Goal: Task Accomplishment & Management: Use online tool/utility

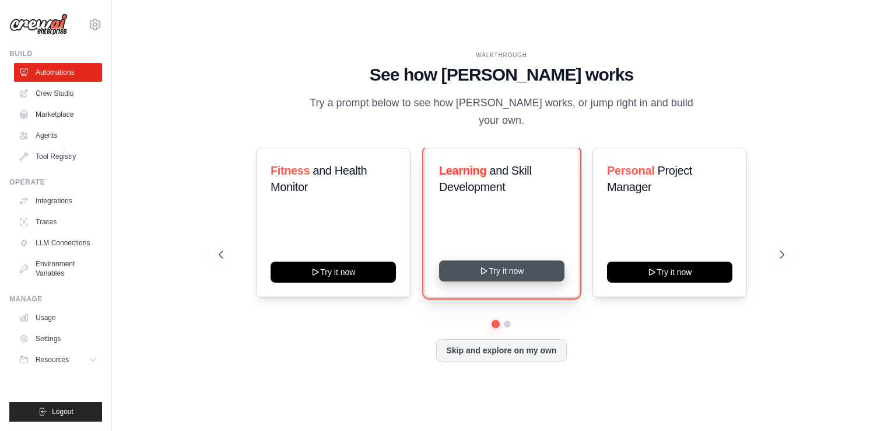
click at [495, 260] on button "Try it now" at bounding box center [501, 270] width 125 height 21
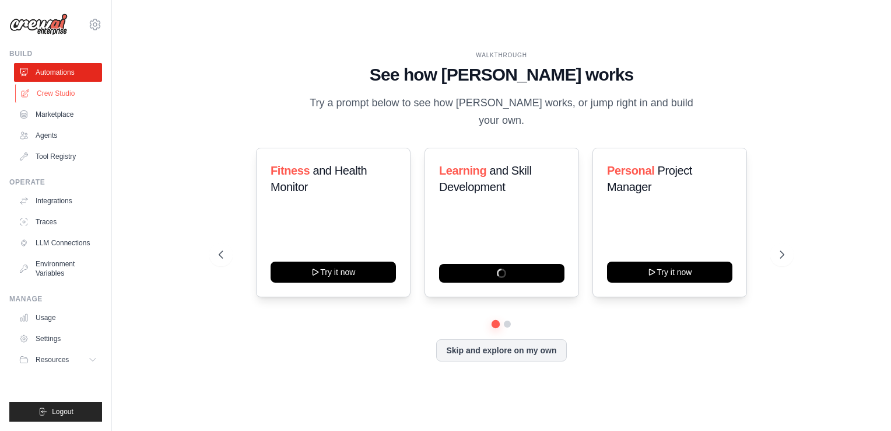
click at [58, 93] on link "Crew Studio" at bounding box center [59, 93] width 88 height 19
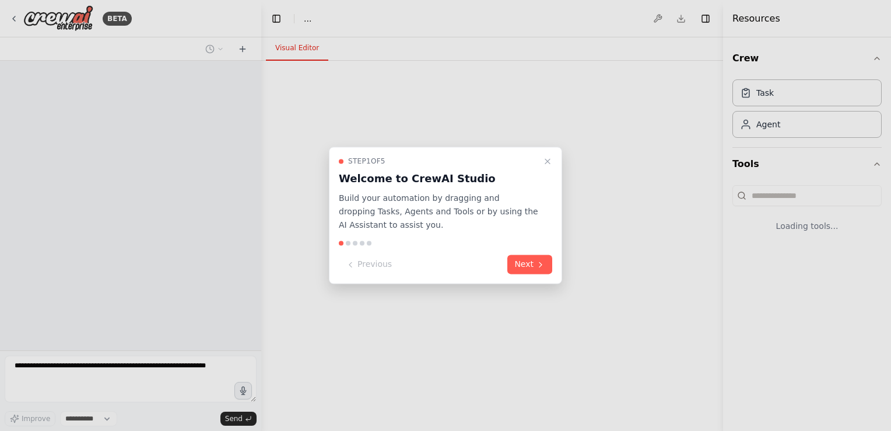
select select "****"
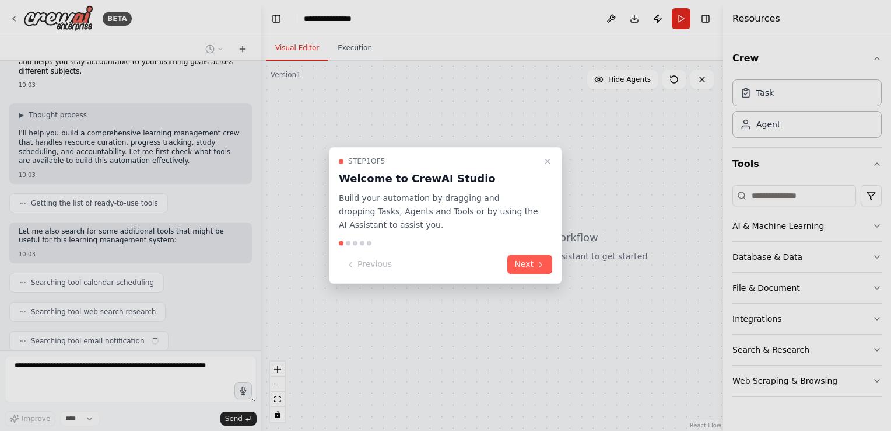
scroll to position [64, 0]
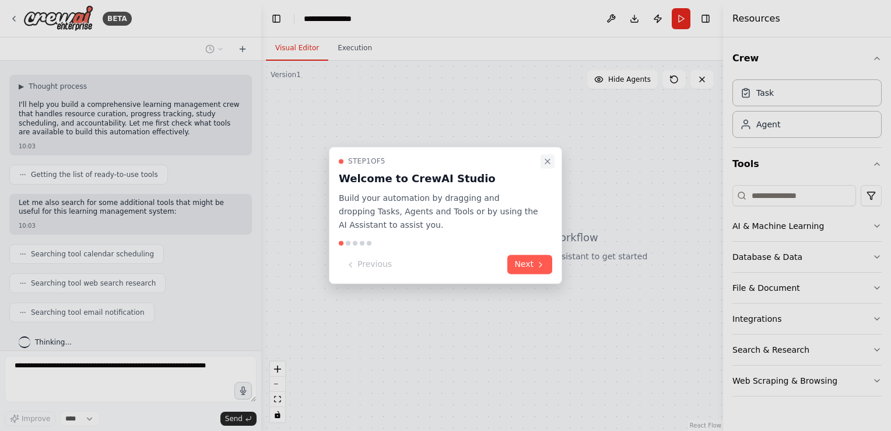
click at [551, 160] on icon "Close walkthrough" at bounding box center [547, 160] width 9 height 9
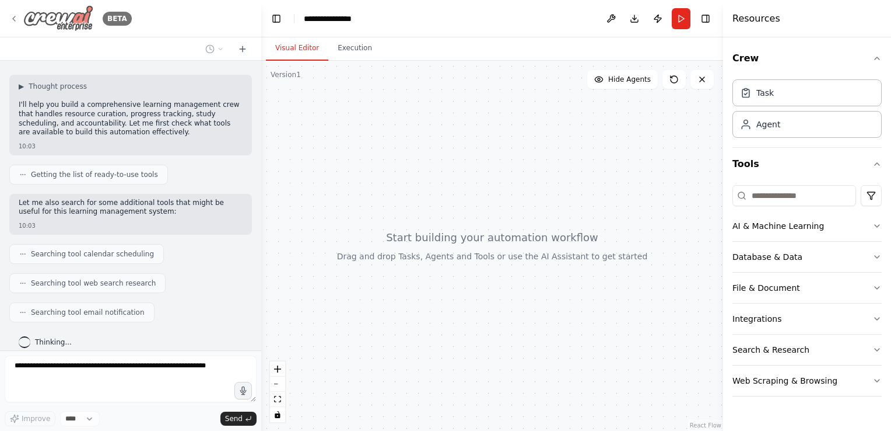
click at [15, 19] on icon at bounding box center [13, 18] width 9 height 9
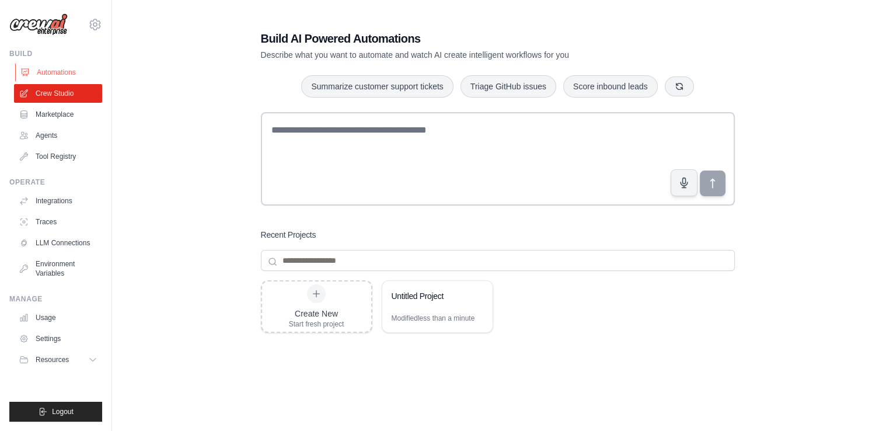
click at [63, 71] on link "Automations" at bounding box center [59, 72] width 88 height 19
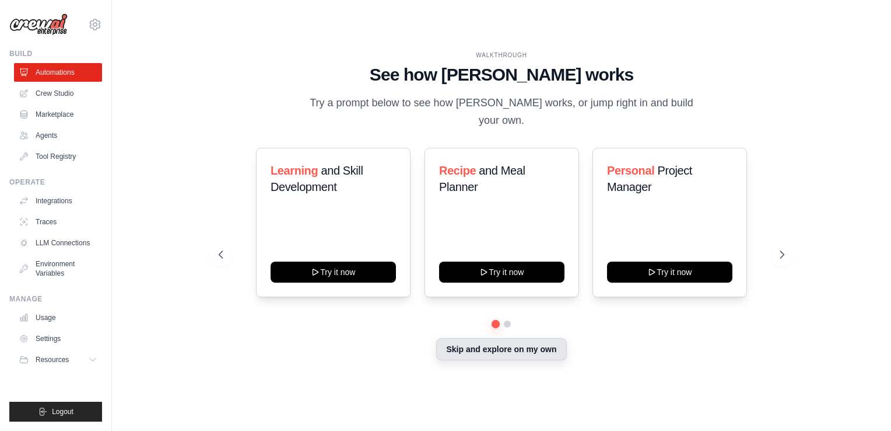
click at [505, 342] on button "Skip and explore on my own" at bounding box center [501, 349] width 130 height 22
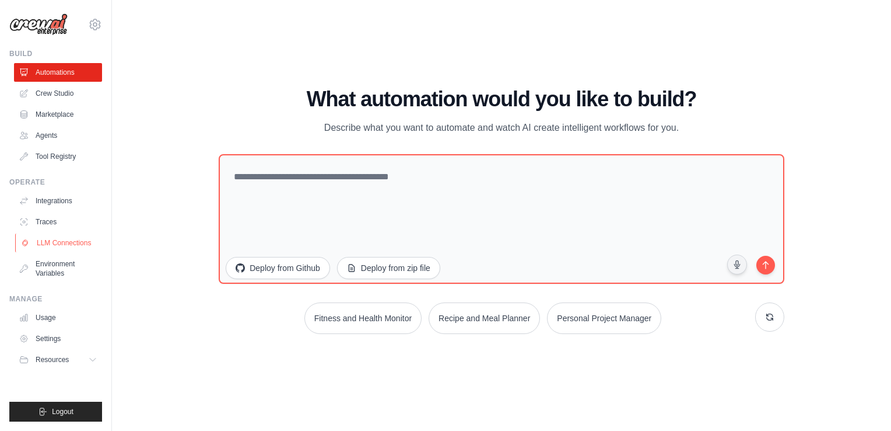
click at [51, 244] on link "LLM Connections" at bounding box center [59, 242] width 88 height 19
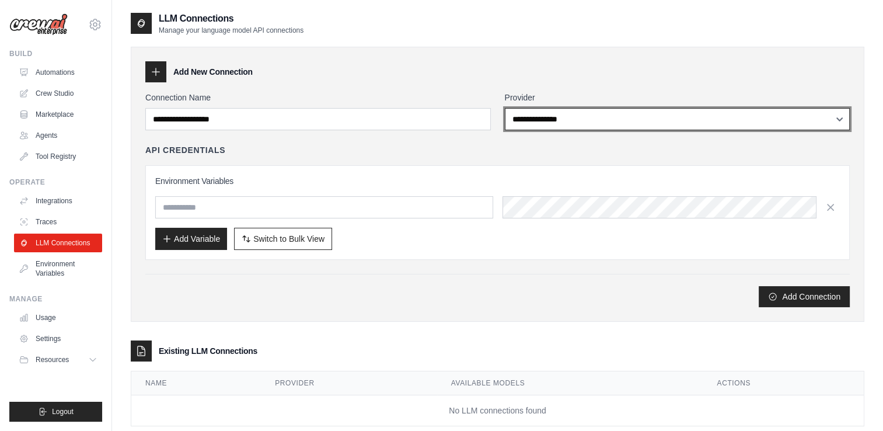
click at [561, 121] on select "**********" at bounding box center [677, 119] width 345 height 22
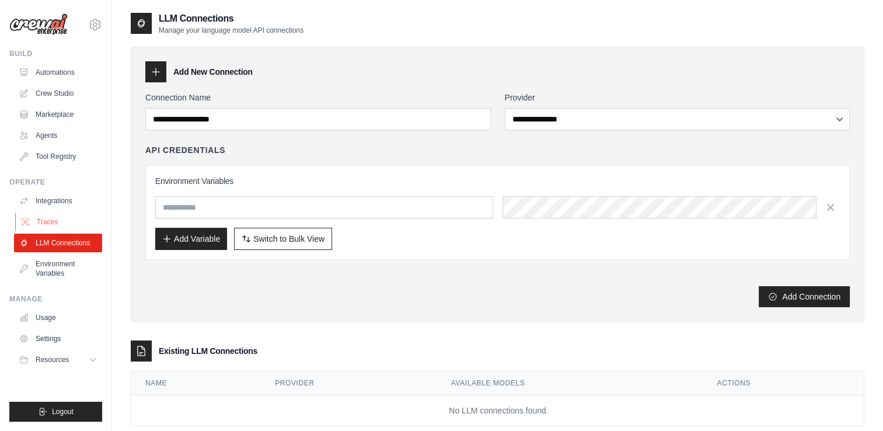
click at [51, 218] on link "Traces" at bounding box center [59, 221] width 88 height 19
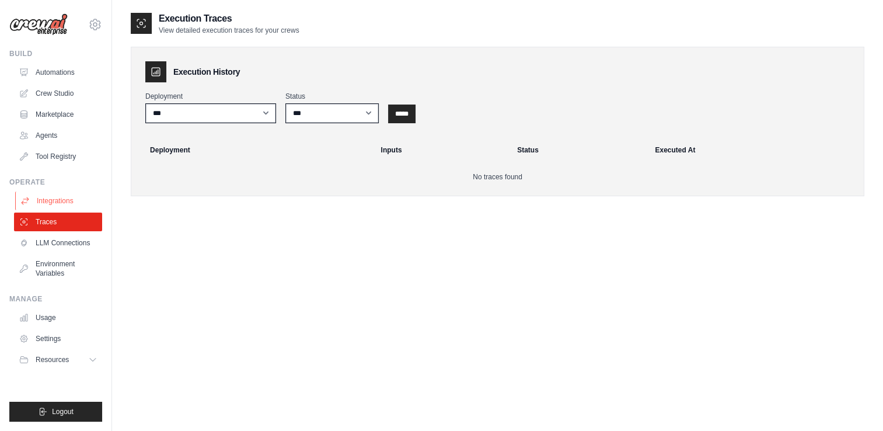
click at [55, 200] on link "Integrations" at bounding box center [59, 200] width 88 height 19
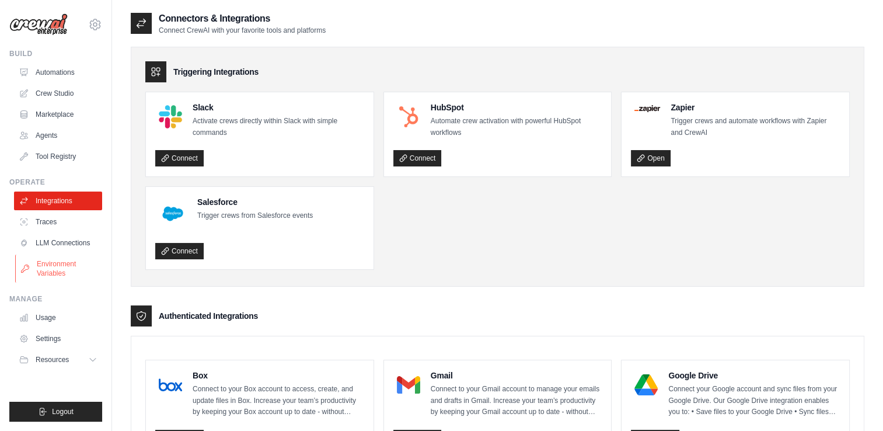
click at [51, 271] on link "Environment Variables" at bounding box center [59, 268] width 88 height 28
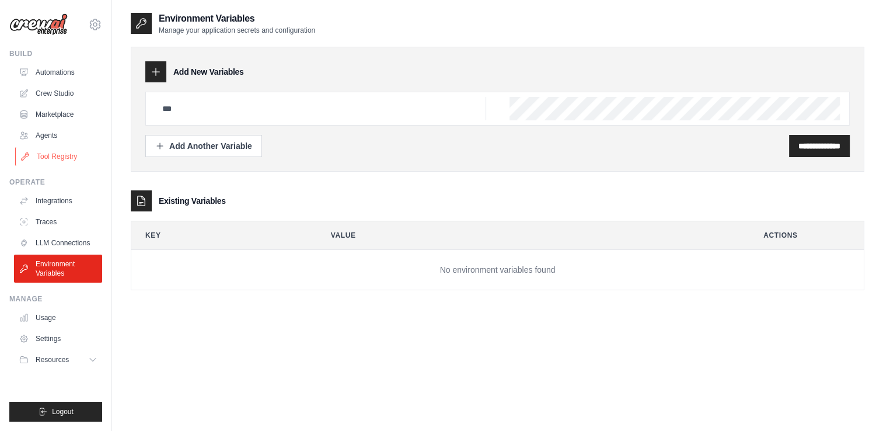
click at [37, 161] on link "Tool Registry" at bounding box center [59, 156] width 88 height 19
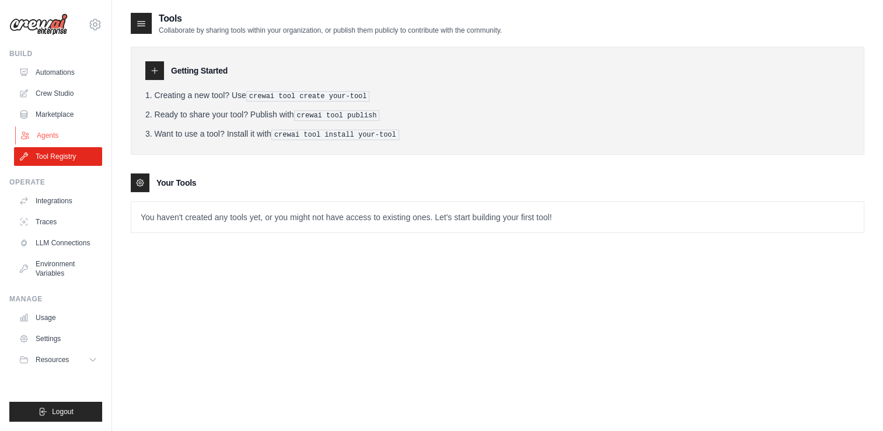
click at [33, 135] on link "Agents" at bounding box center [59, 135] width 88 height 19
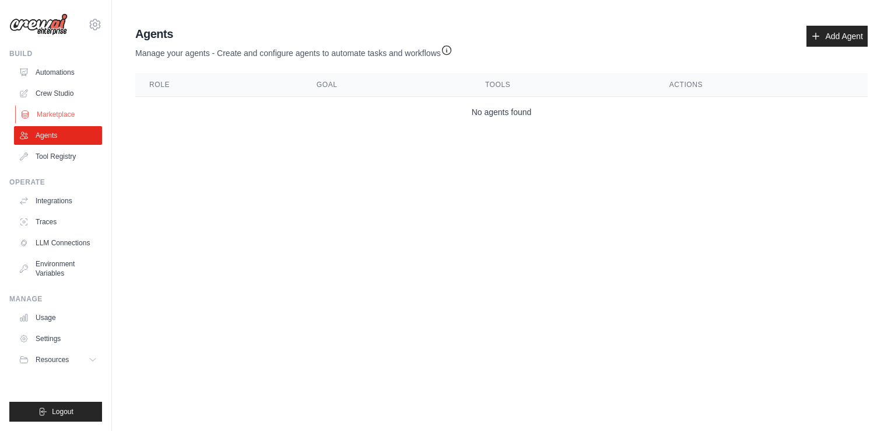
click at [45, 113] on link "Marketplace" at bounding box center [59, 114] width 88 height 19
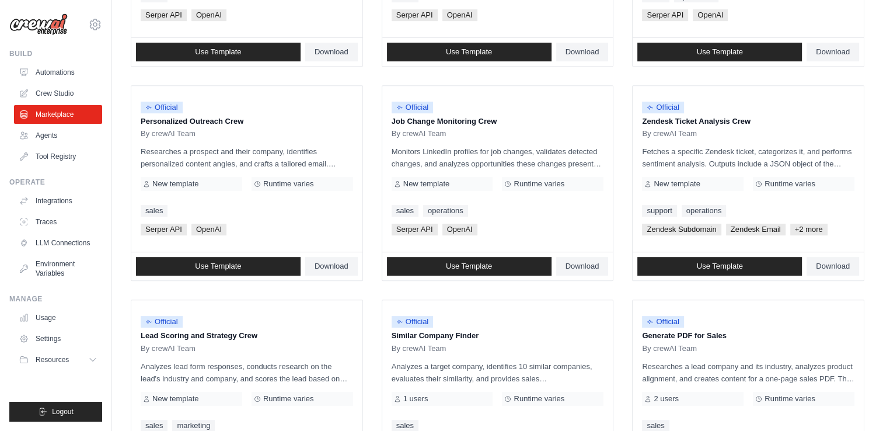
scroll to position [649, 0]
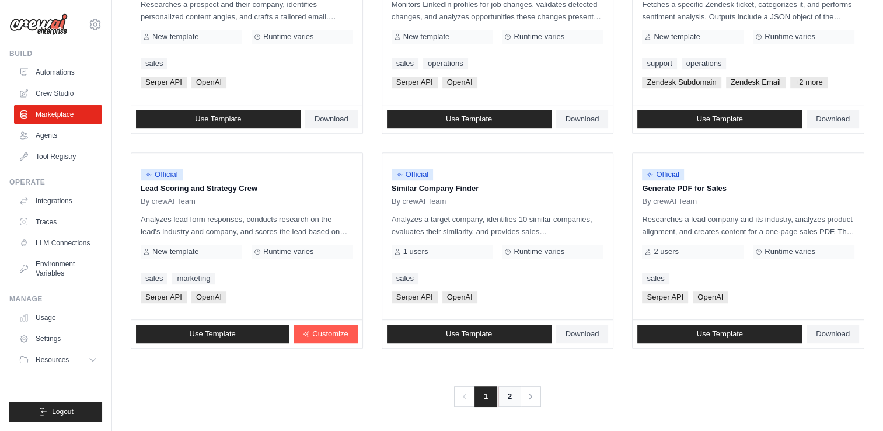
click at [506, 393] on link "2" at bounding box center [509, 396] width 23 height 21
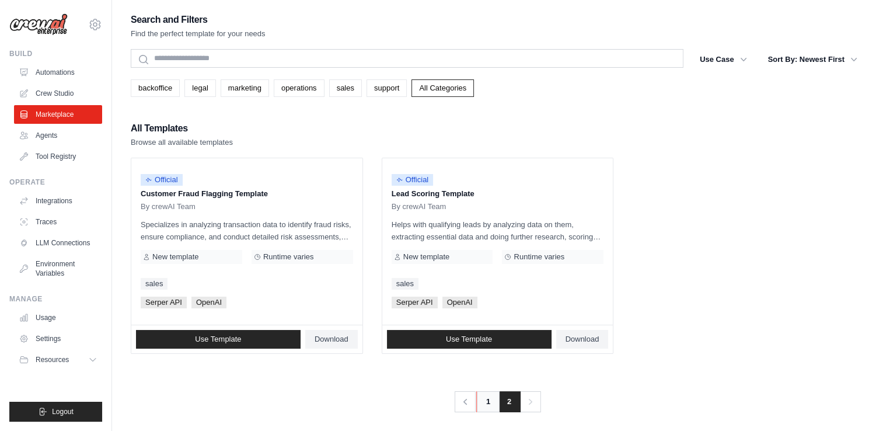
click at [483, 398] on link "1" at bounding box center [487, 401] width 23 height 21
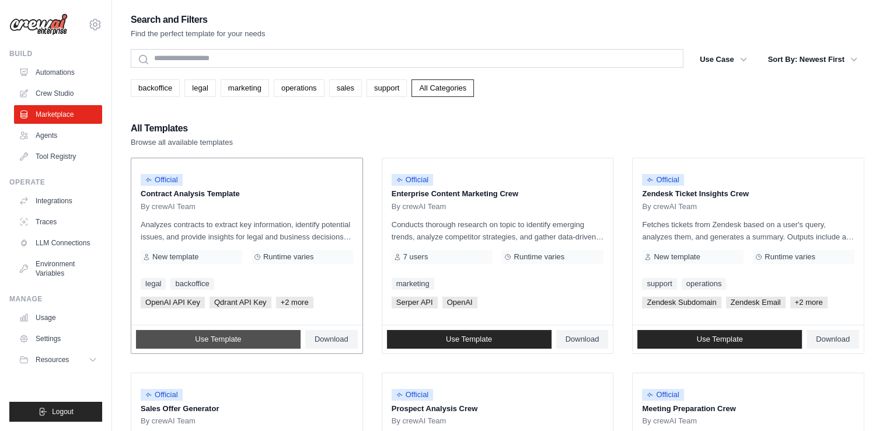
click at [256, 335] on link "Use Template" at bounding box center [218, 339] width 165 height 19
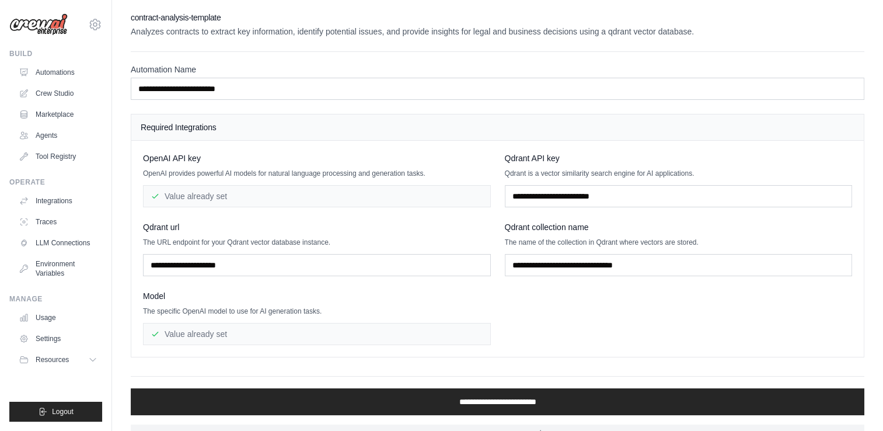
scroll to position [22, 0]
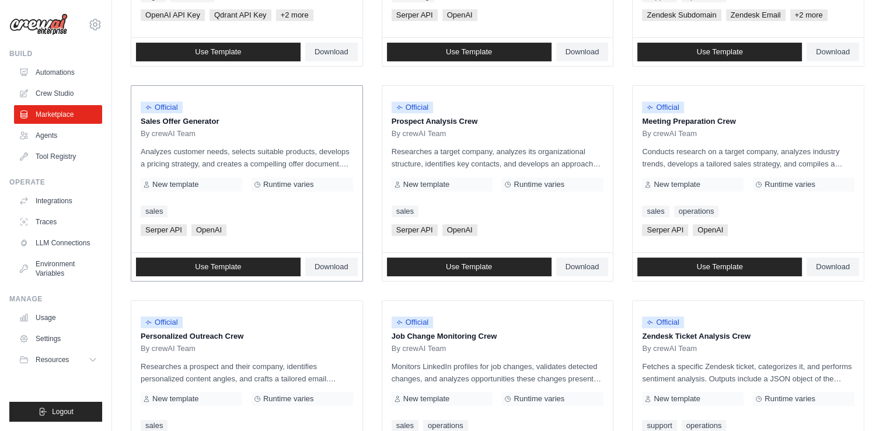
scroll to position [286, 0]
